Goal: Register for event/course

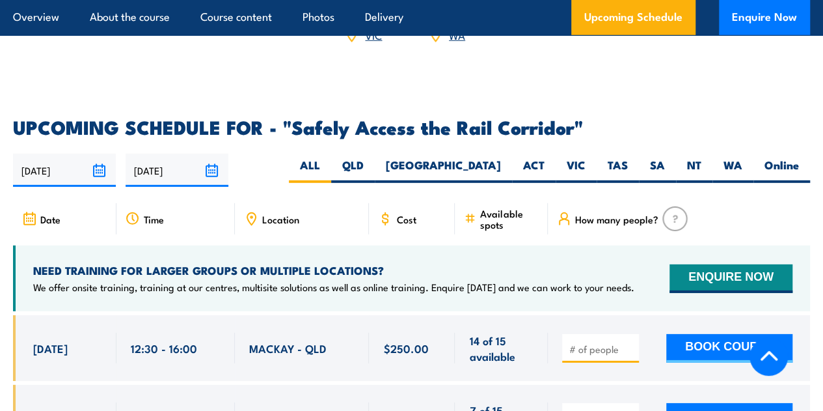
scroll to position [1812, 0]
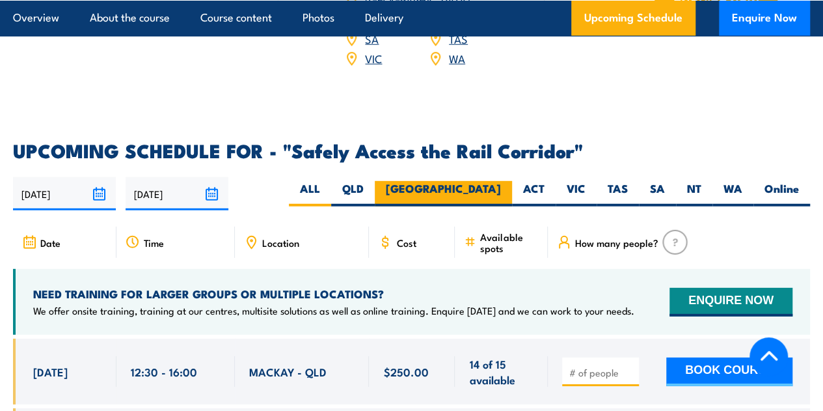
click at [480, 187] on label "[GEOGRAPHIC_DATA]" at bounding box center [443, 193] width 137 height 25
click at [501, 187] on input "[GEOGRAPHIC_DATA]" at bounding box center [505, 185] width 8 height 8
radio input "true"
click at [489, 182] on label "[GEOGRAPHIC_DATA]" at bounding box center [443, 193] width 137 height 25
click at [501, 182] on input "[GEOGRAPHIC_DATA]" at bounding box center [505, 185] width 8 height 8
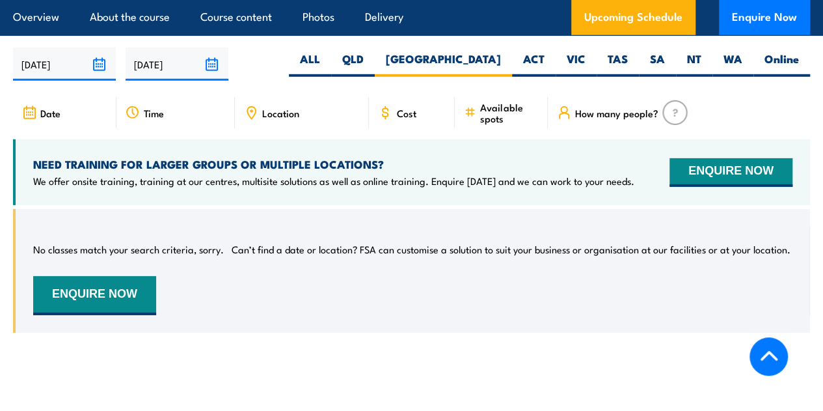
scroll to position [1949, 0]
